Goal: Communication & Community: Answer question/provide support

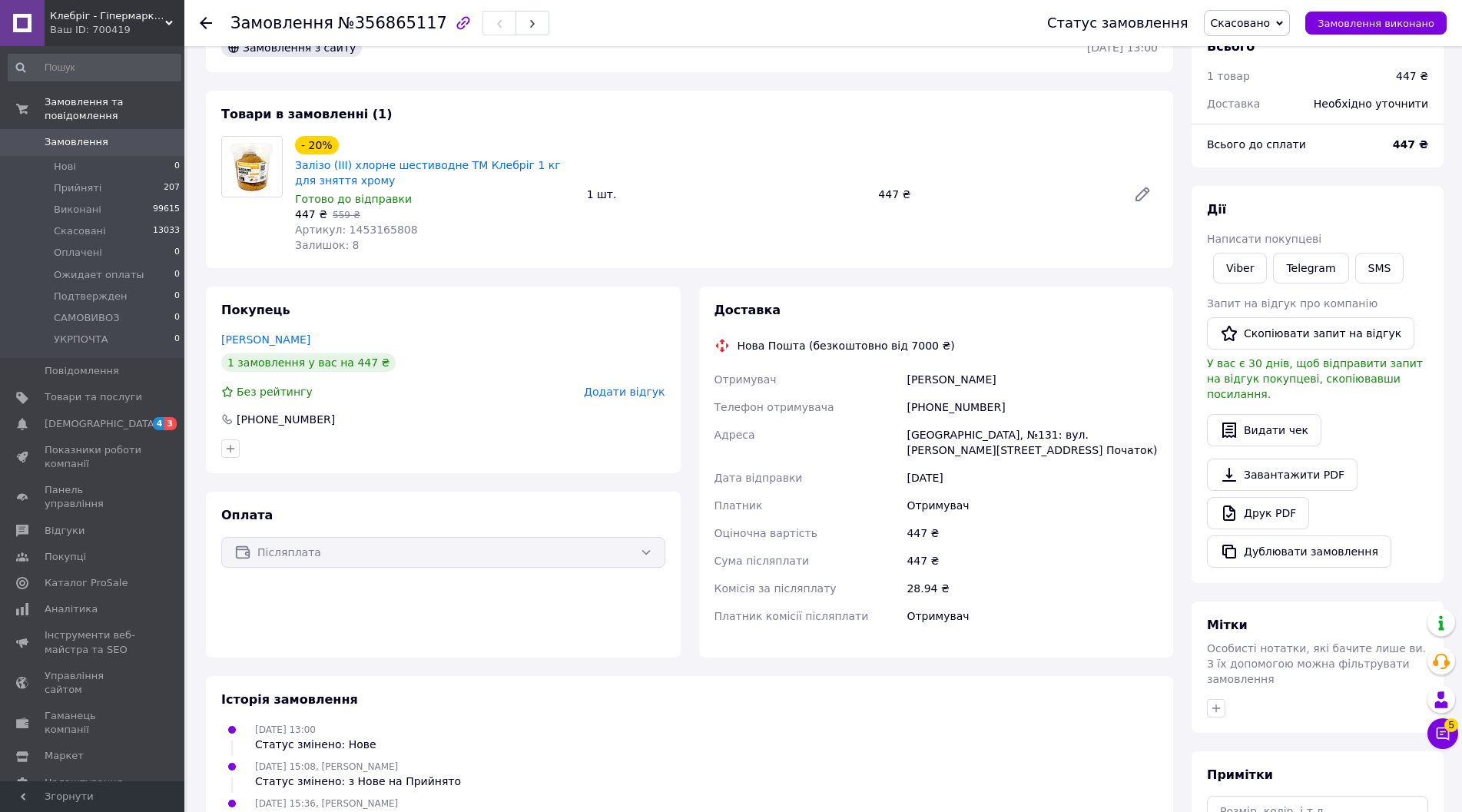
scroll to position [153, 0]
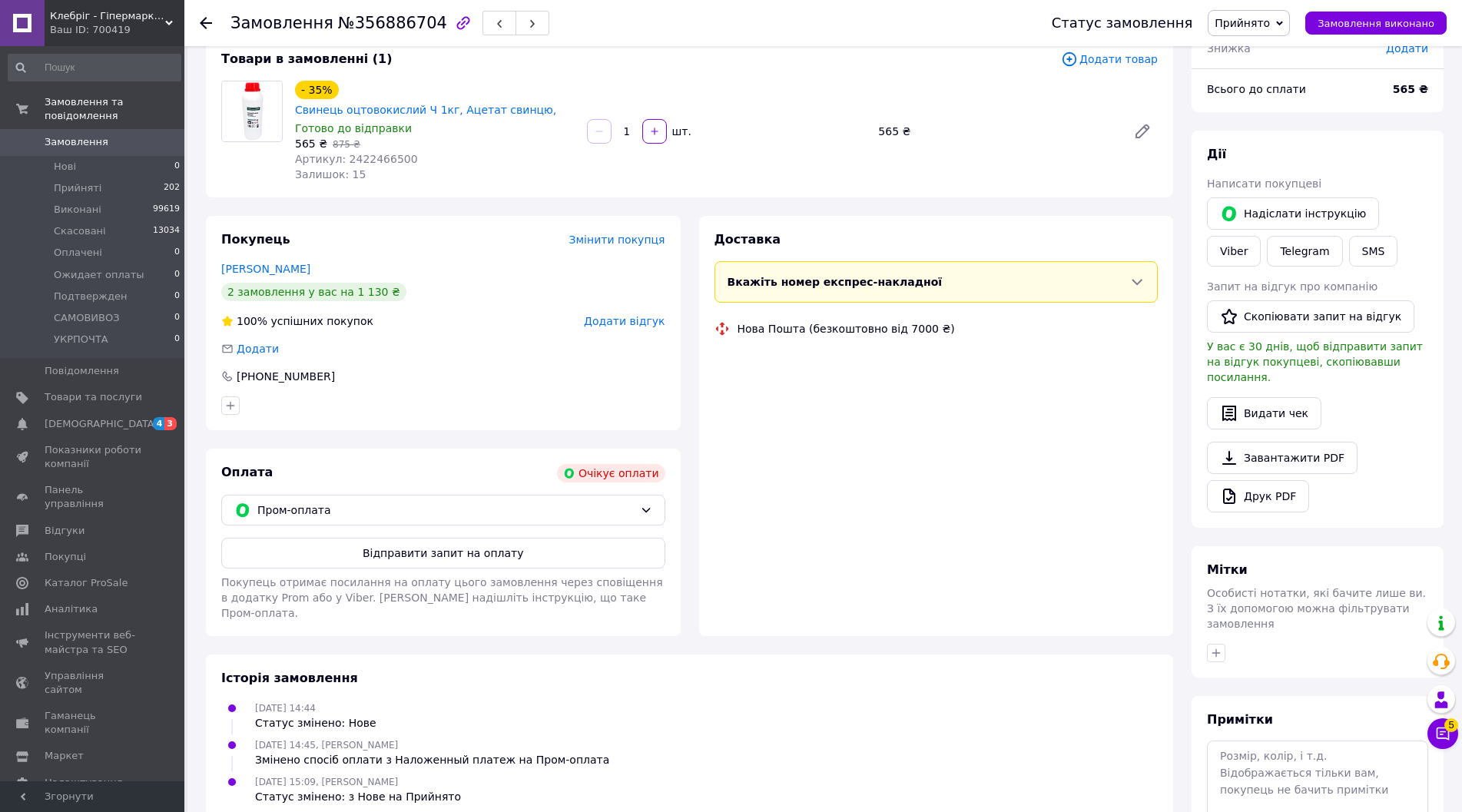
scroll to position [172, 0]
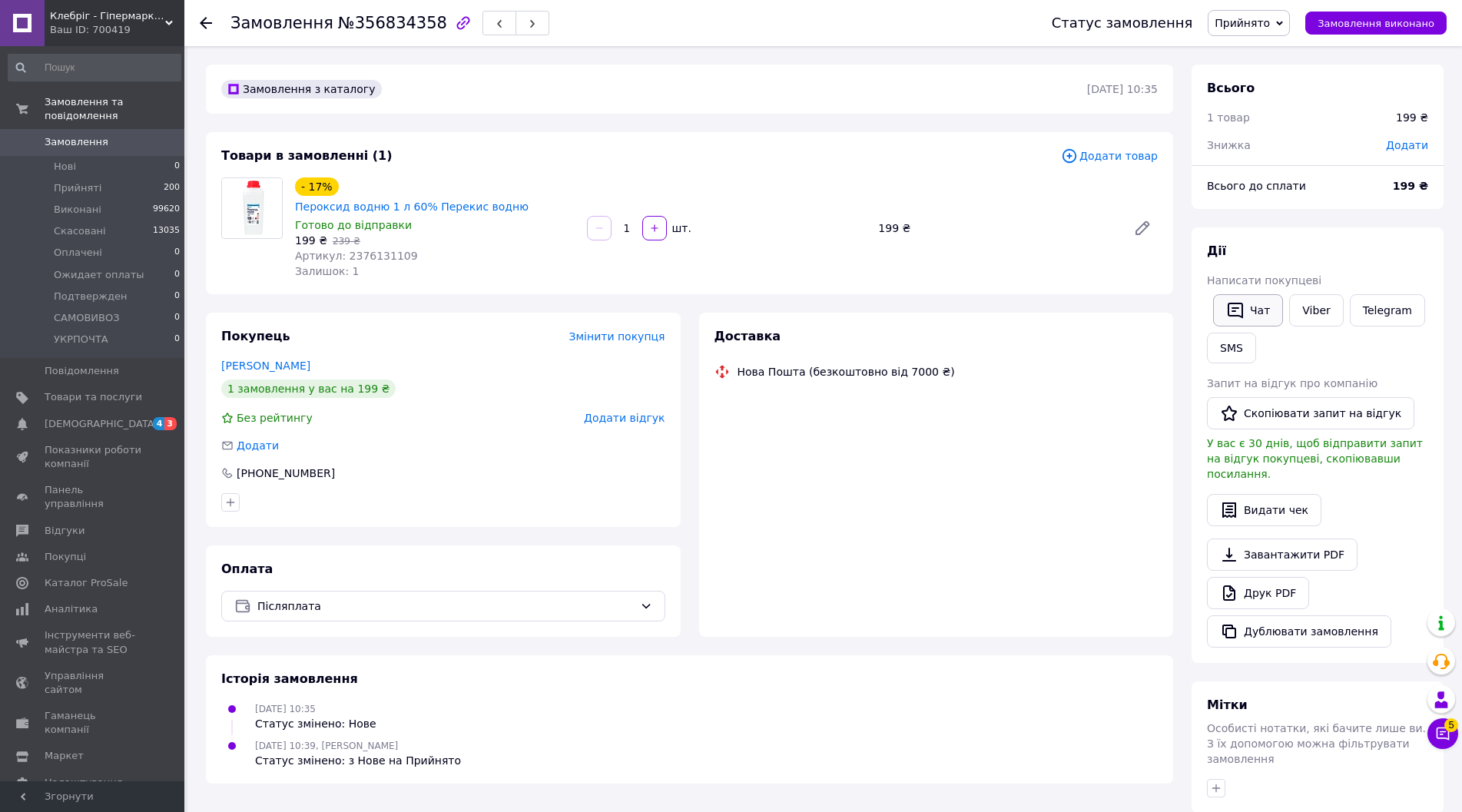
click at [1274, 317] on button "Чат" at bounding box center [1248, 310] width 70 height 32
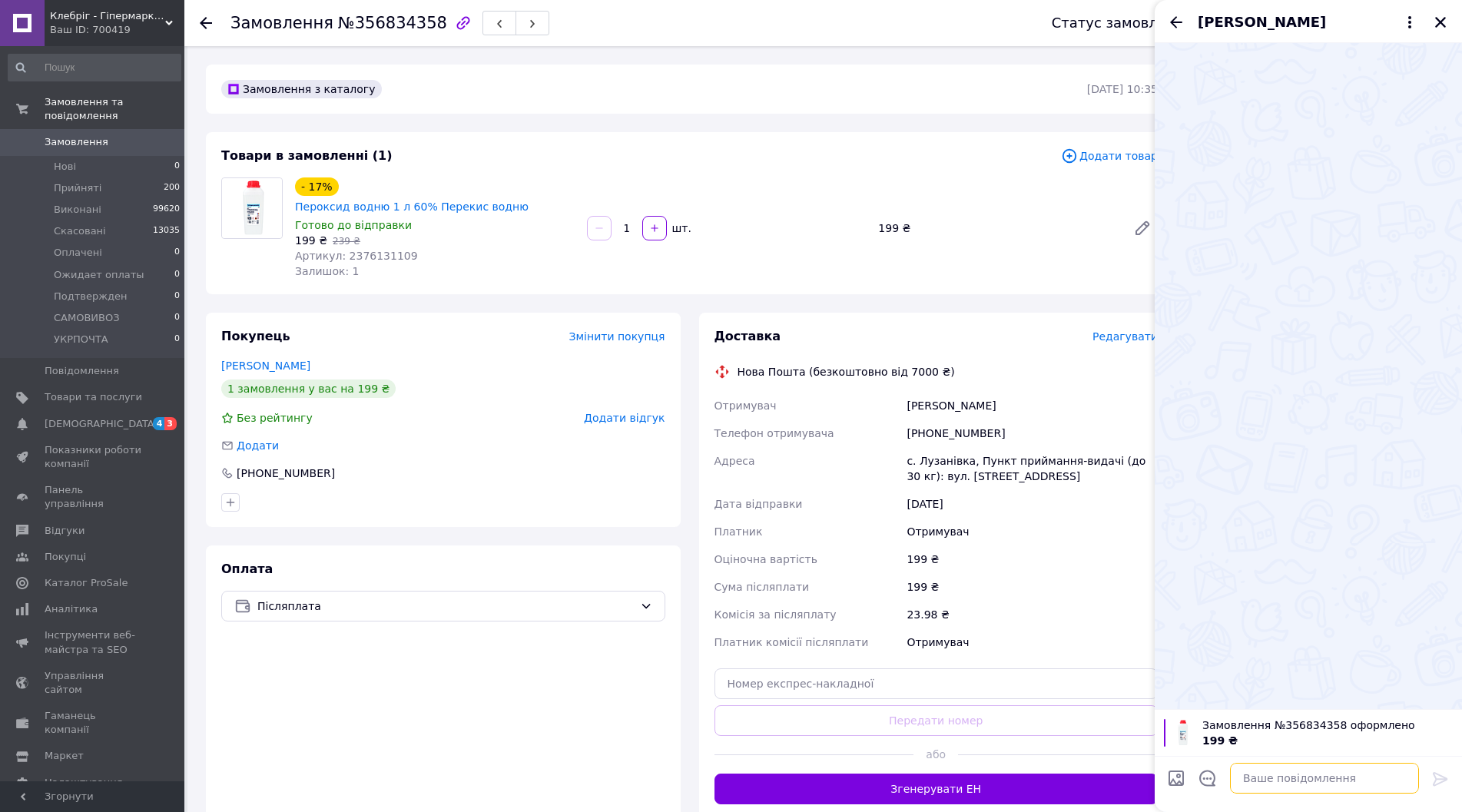
click at [1315, 773] on textarea at bounding box center [1324, 778] width 189 height 31
paste textarea "Доброго дня! Замовлення з післяплатою ми відправляємо після підтвердження в тел…"
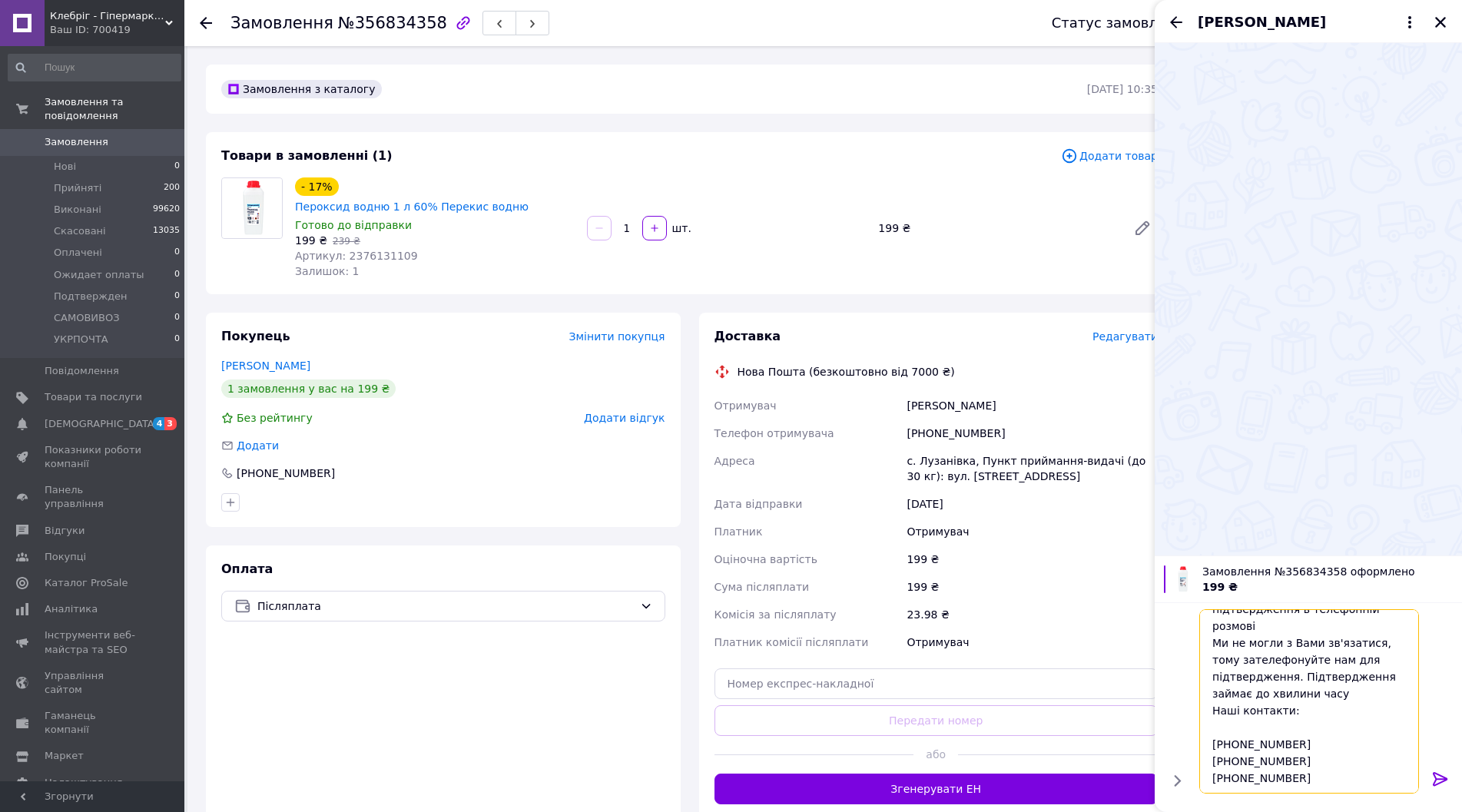
type textarea "Доброго дня! Замовлення з післяплатою ми відправляємо після підтвердження в тел…"
click at [1442, 776] on icon at bounding box center [1440, 779] width 19 height 19
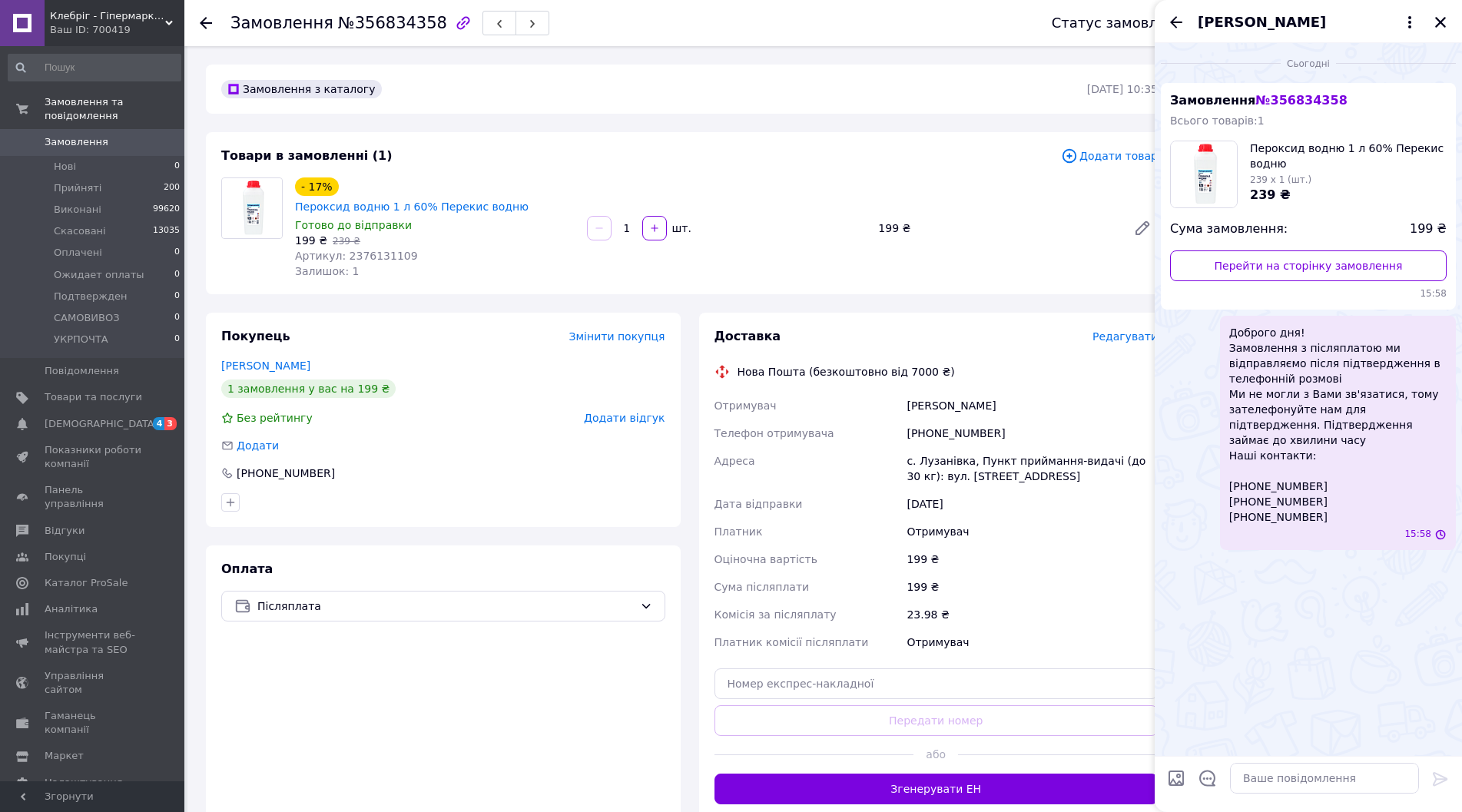
scroll to position [0, 0]
